Goal: Communication & Community: Answer question/provide support

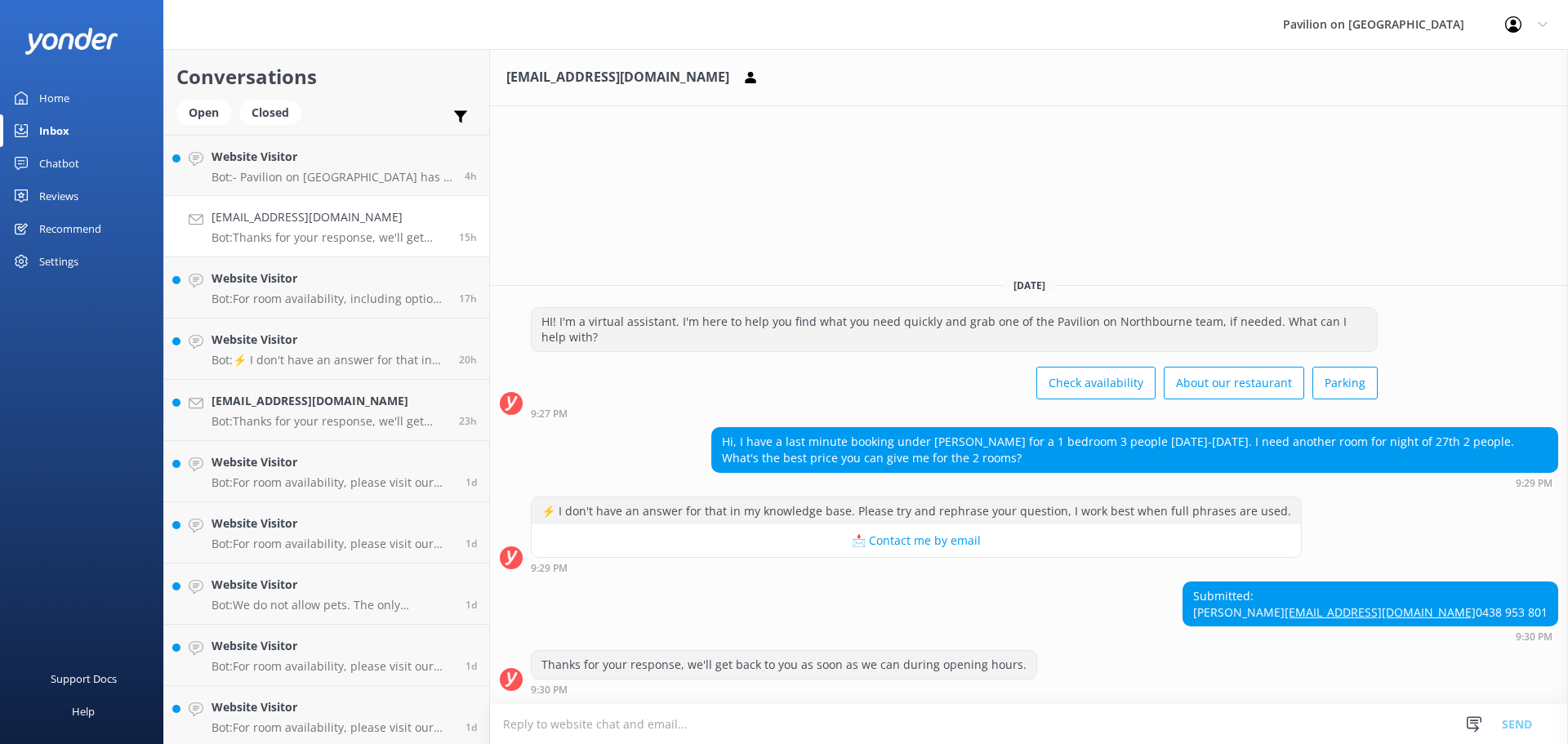
click at [272, 227] on div "sahanka65@gmail.com Bot: Thanks for your response, we'll get back to you as soo…" at bounding box center [329, 226] width 235 height 36
click at [552, 724] on textarea at bounding box center [1029, 724] width 1078 height 40
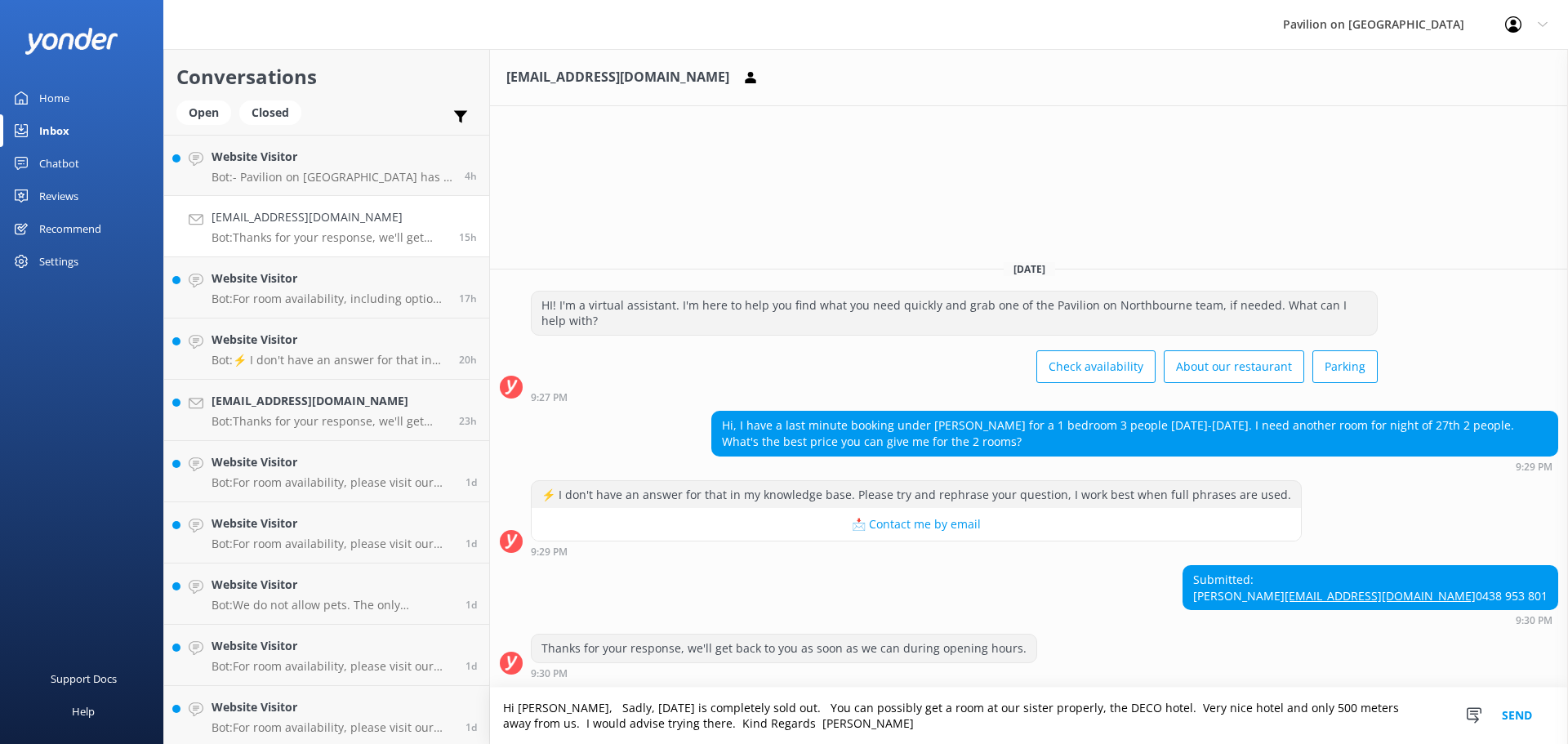
type textarea "Hi [PERSON_NAME], Sadly, [DATE] is completely sold out. You can possibly get a …"
click at [1520, 719] on button "Send" at bounding box center [1517, 715] width 61 height 56
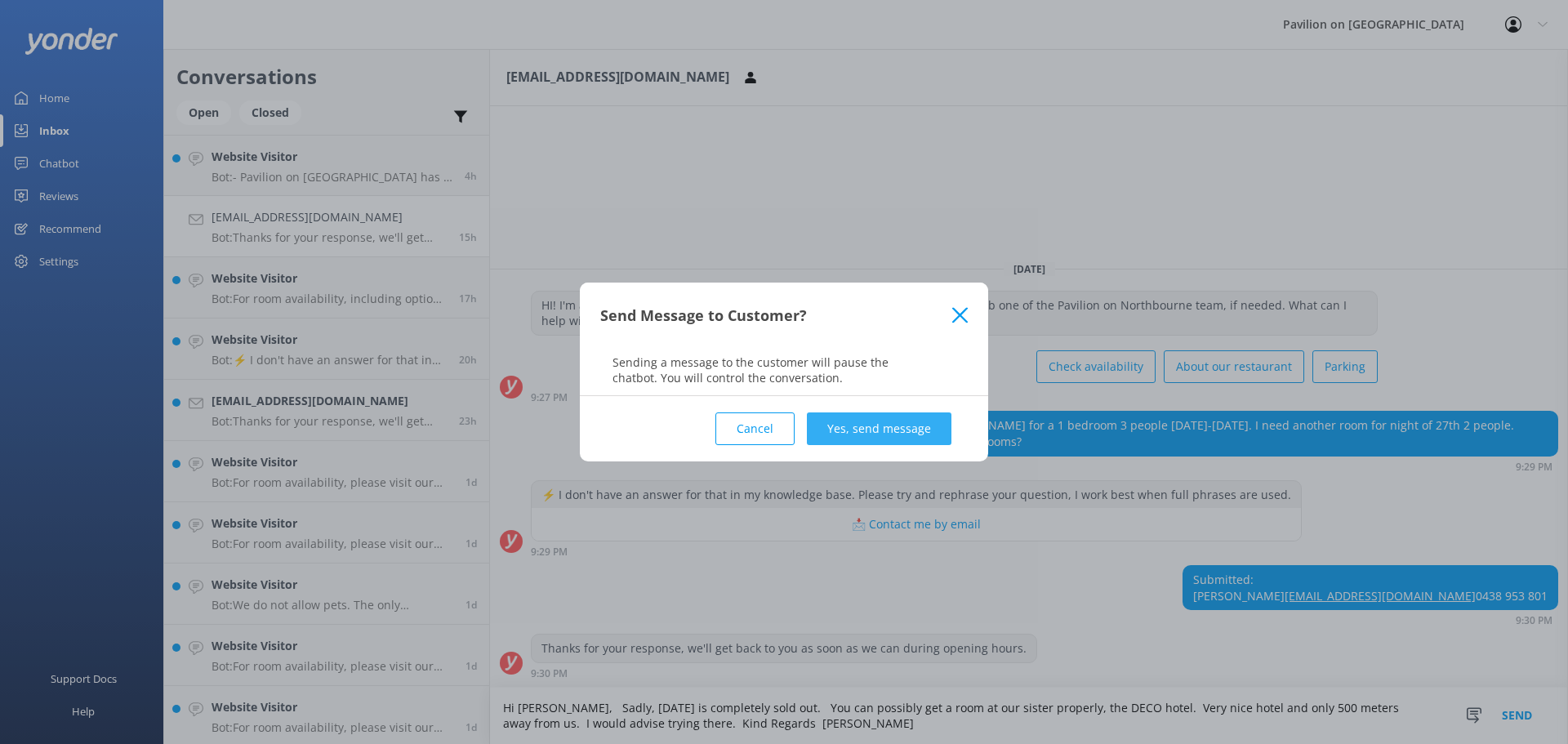
click at [867, 424] on button "Yes, send message" at bounding box center [878, 429] width 144 height 32
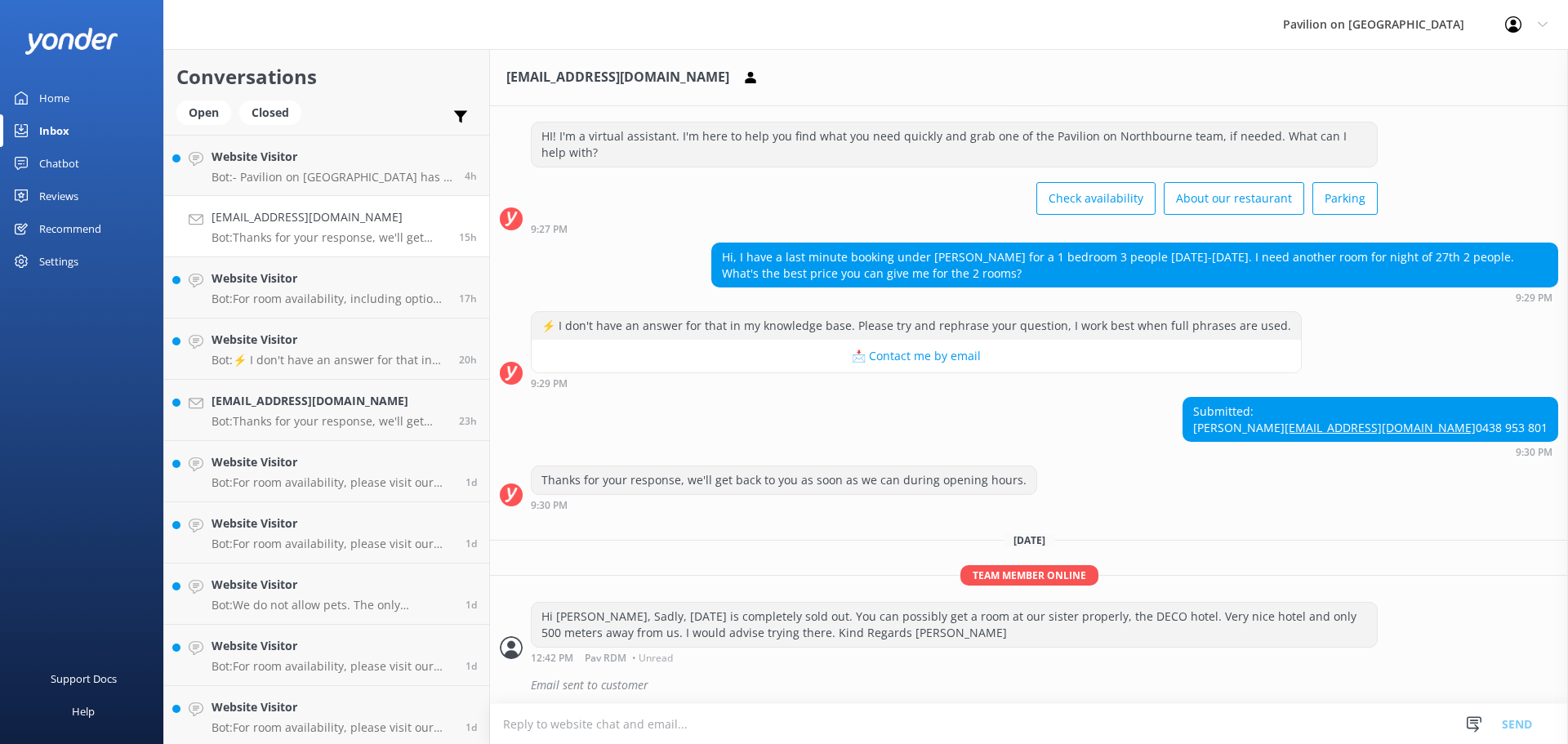
scroll to position [62, 0]
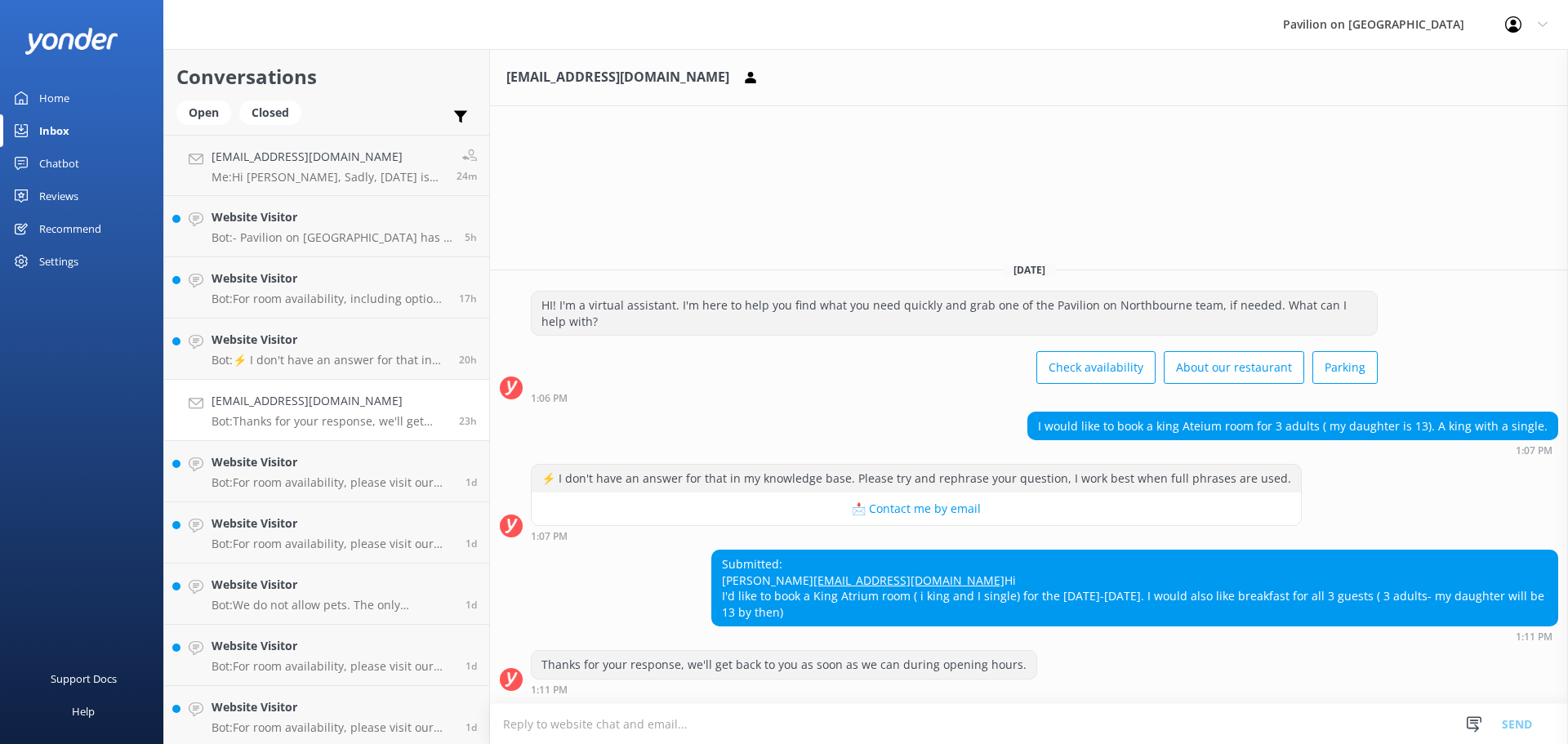
click at [358, 398] on h4 "[EMAIL_ADDRESS][DOMAIN_NAME]" at bounding box center [329, 400] width 235 height 18
drag, startPoint x: 544, startPoint y: 725, endPoint x: 632, endPoint y: 721, distance: 88.1
click at [544, 726] on textarea at bounding box center [1029, 724] width 1078 height 40
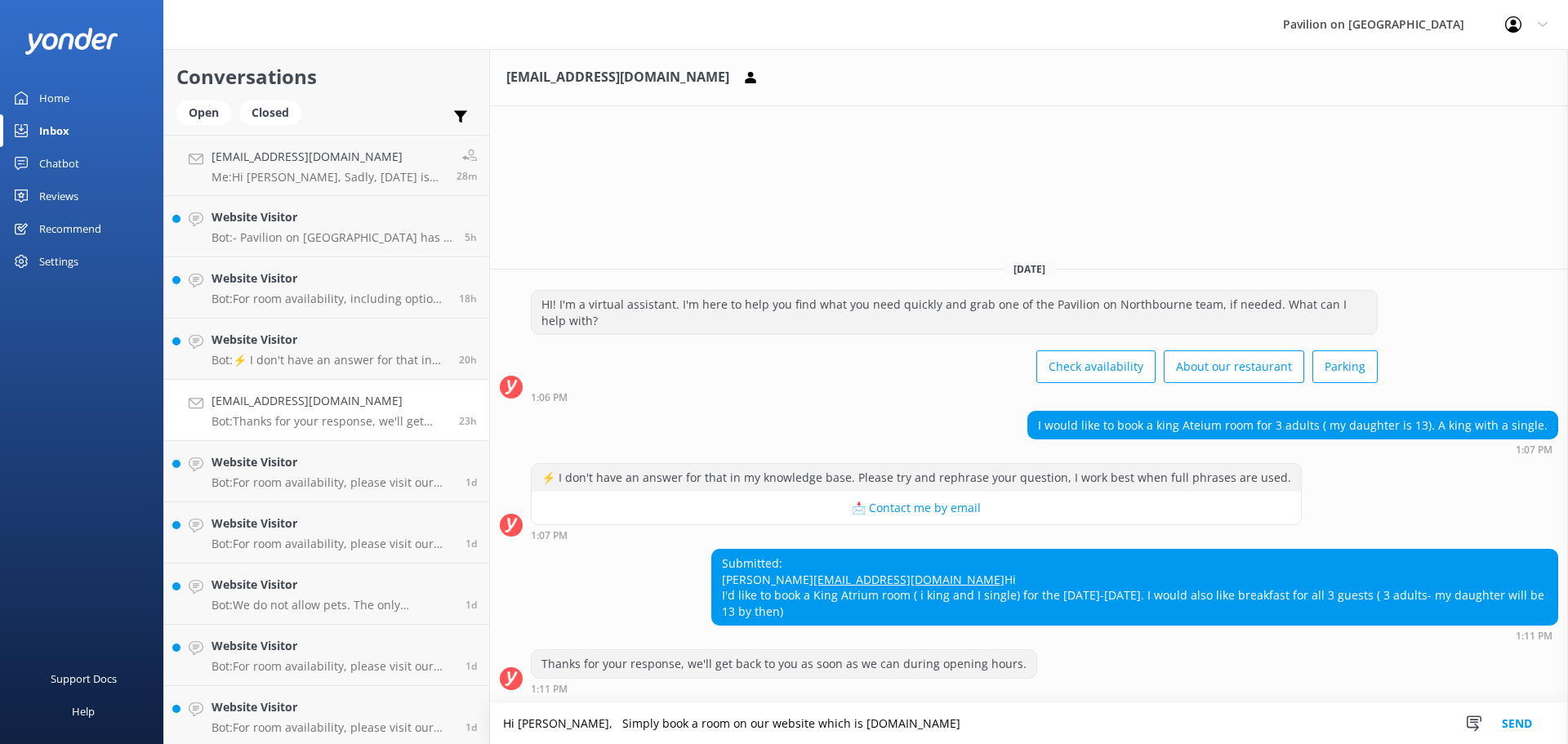
click at [967, 729] on textarea "Hi [PERSON_NAME], Simply book a room on our website which is [DOMAIN_NAME]" at bounding box center [1029, 723] width 1078 height 41
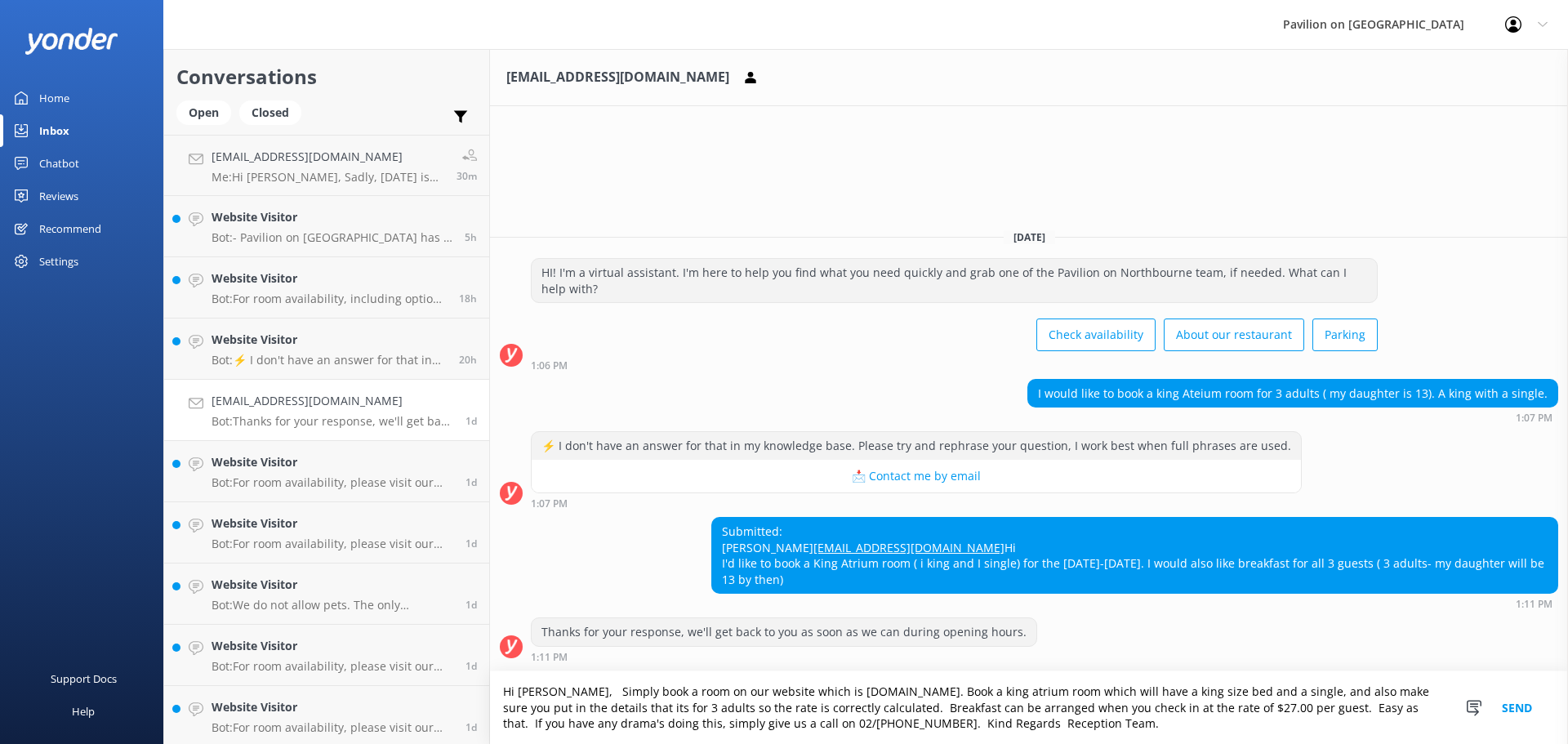
type textarea "Hi [PERSON_NAME], Simply book a room on our website which is [DOMAIN_NAME]. Boo…"
click at [1530, 707] on button "Send" at bounding box center [1517, 708] width 61 height 73
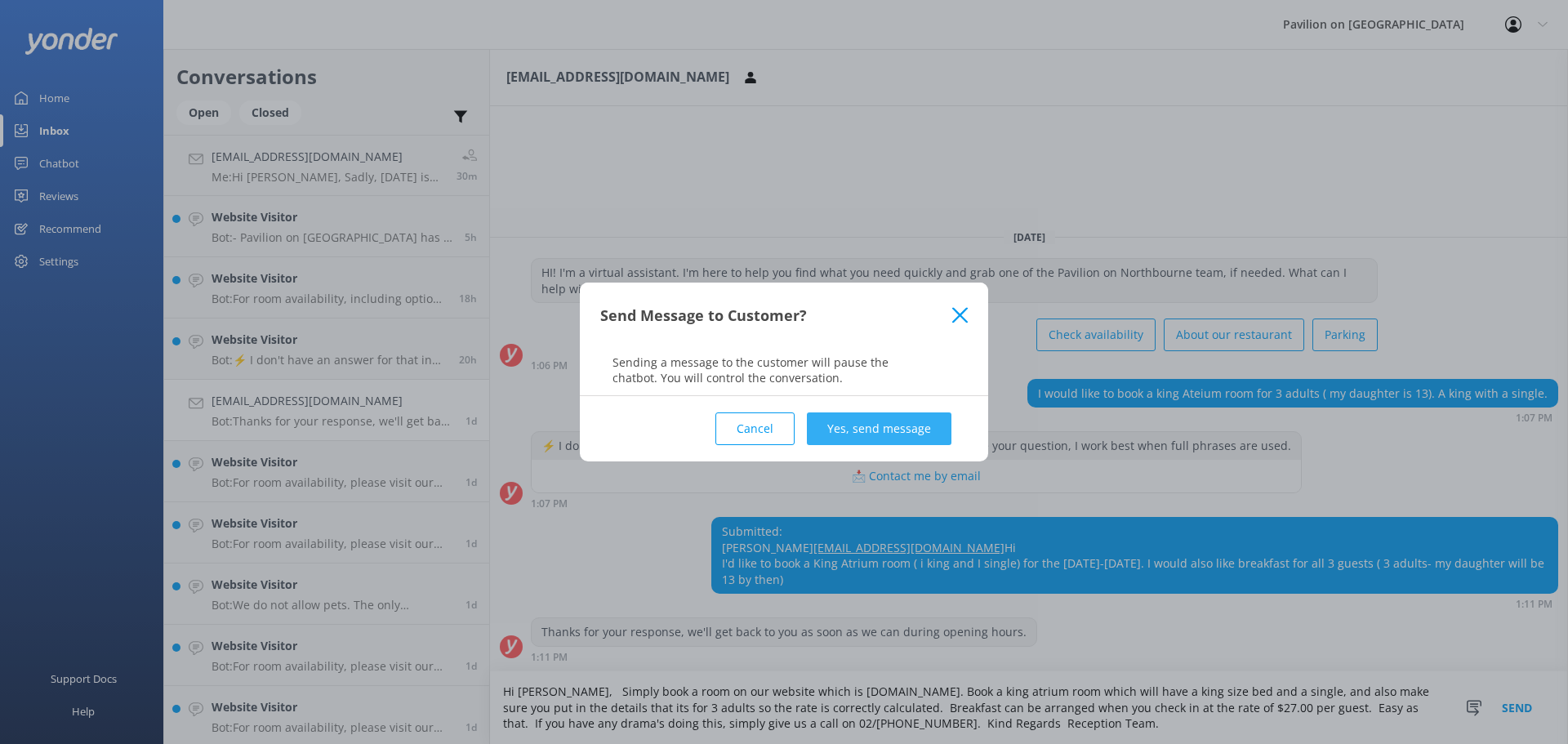
click at [869, 428] on button "Yes, send message" at bounding box center [878, 429] width 144 height 32
